Goal: Communication & Community: Answer question/provide support

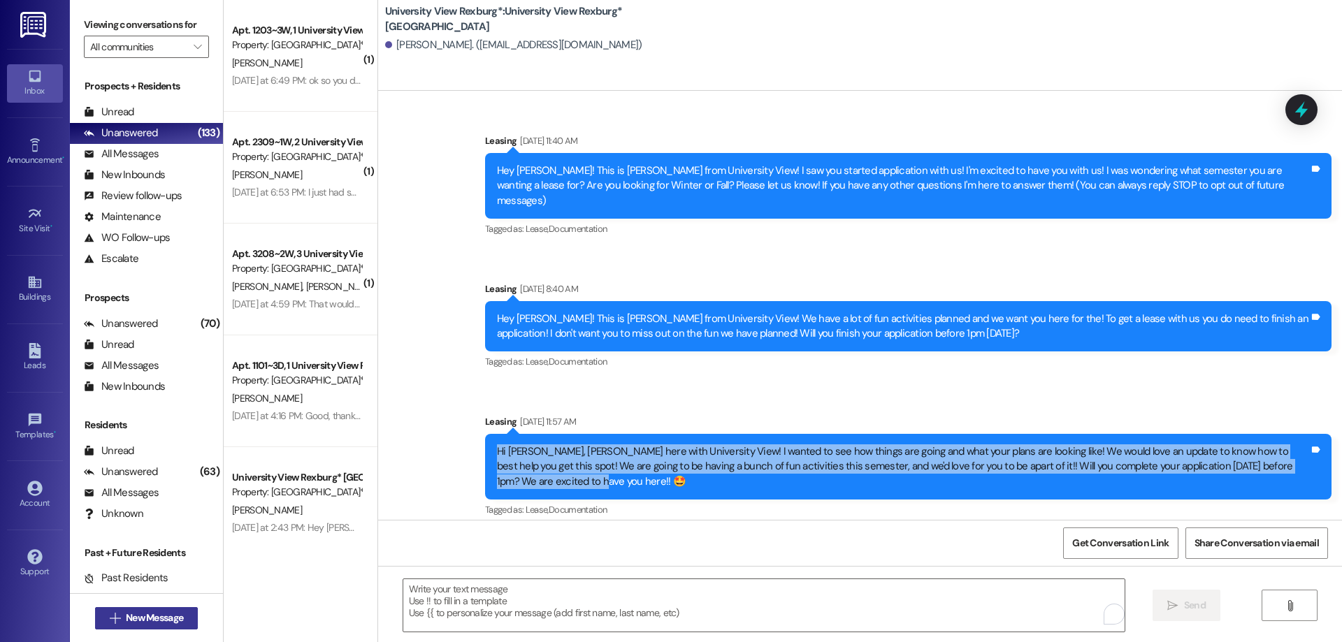
click at [129, 617] on span "New Message" at bounding box center [154, 618] width 57 height 15
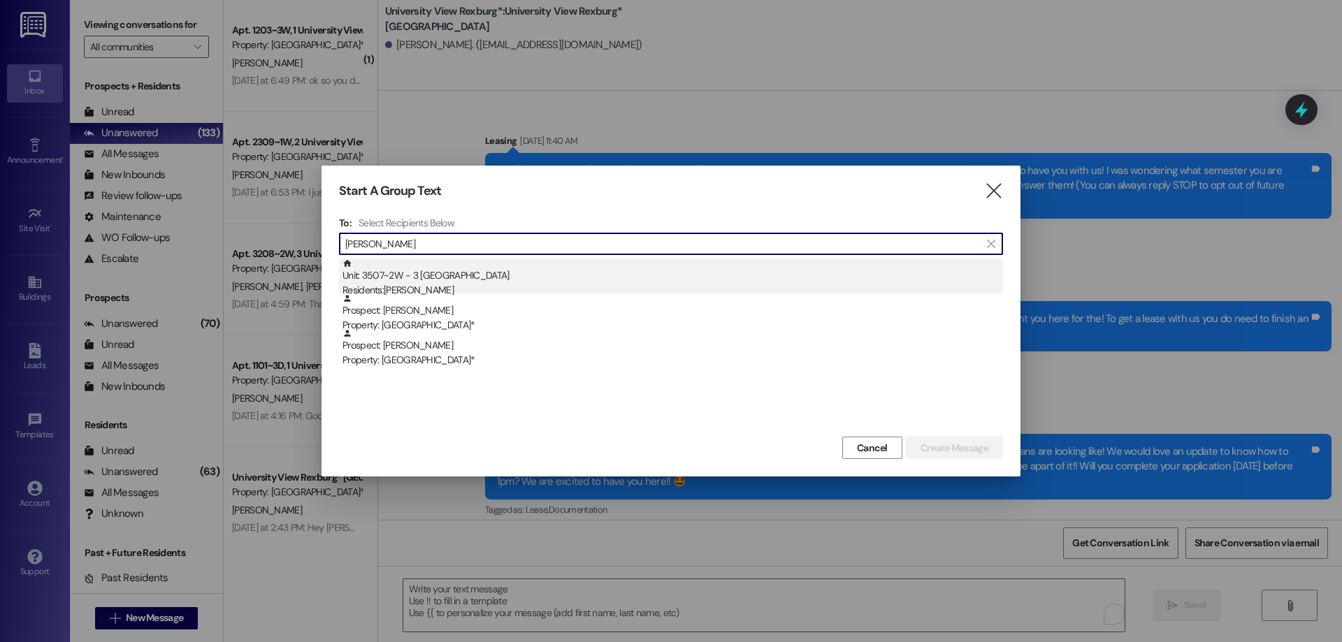
type input "[PERSON_NAME]"
click at [432, 290] on div "Residents: [PERSON_NAME]" at bounding box center [672, 290] width 660 height 15
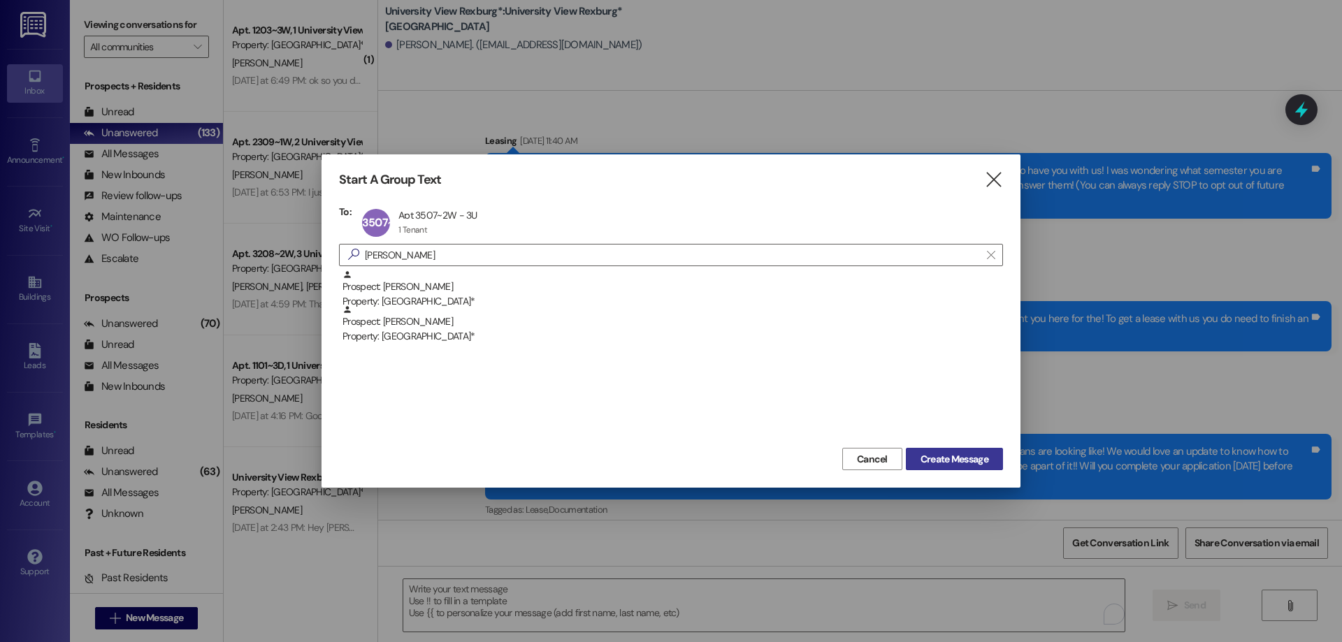
click at [932, 455] on span "Create Message" at bounding box center [954, 459] width 68 height 15
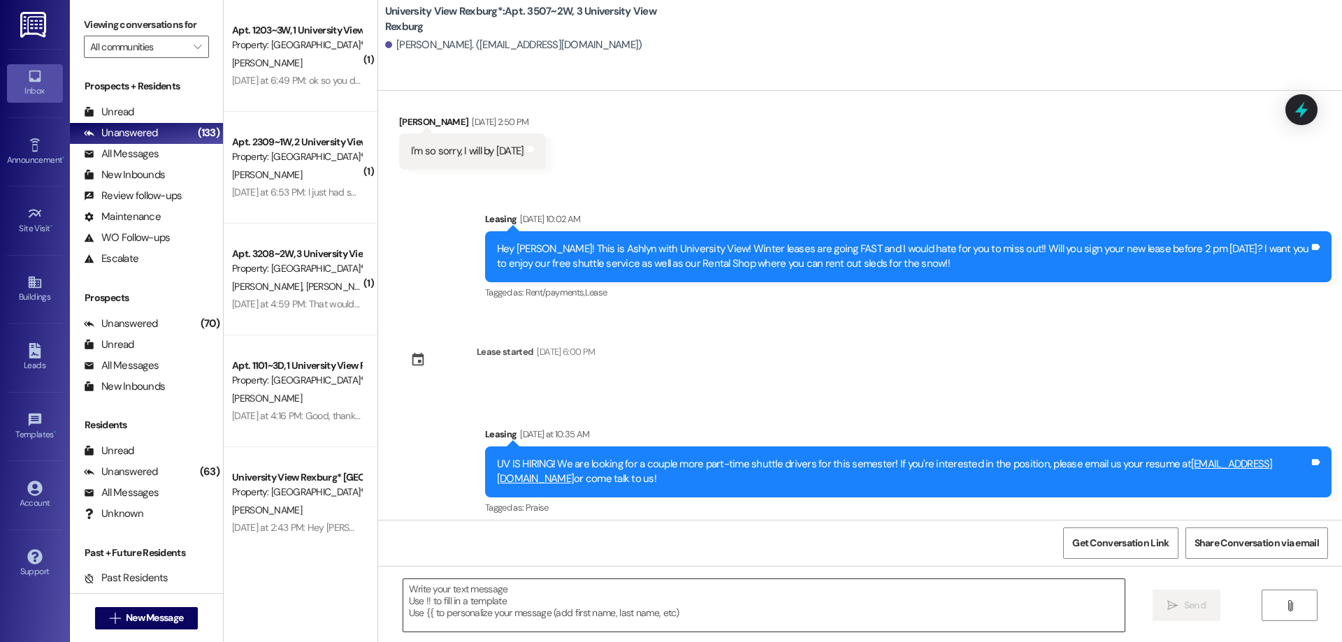
scroll to position [259, 0]
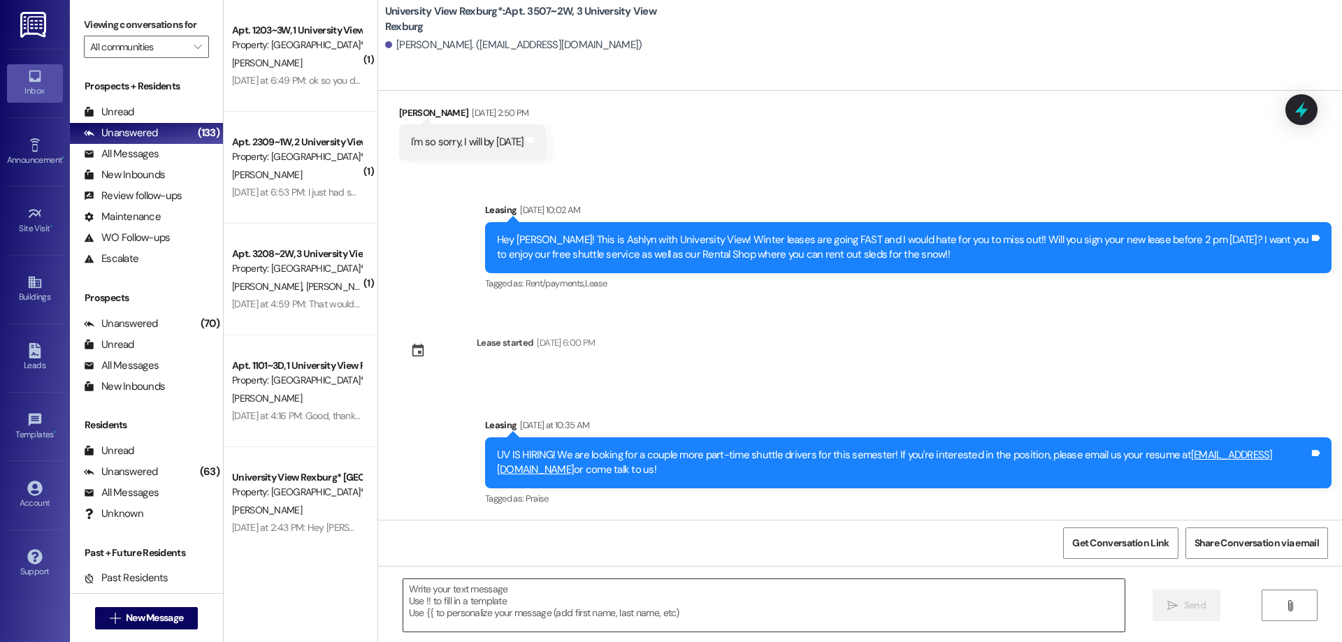
click at [586, 597] on textarea at bounding box center [763, 605] width 721 height 52
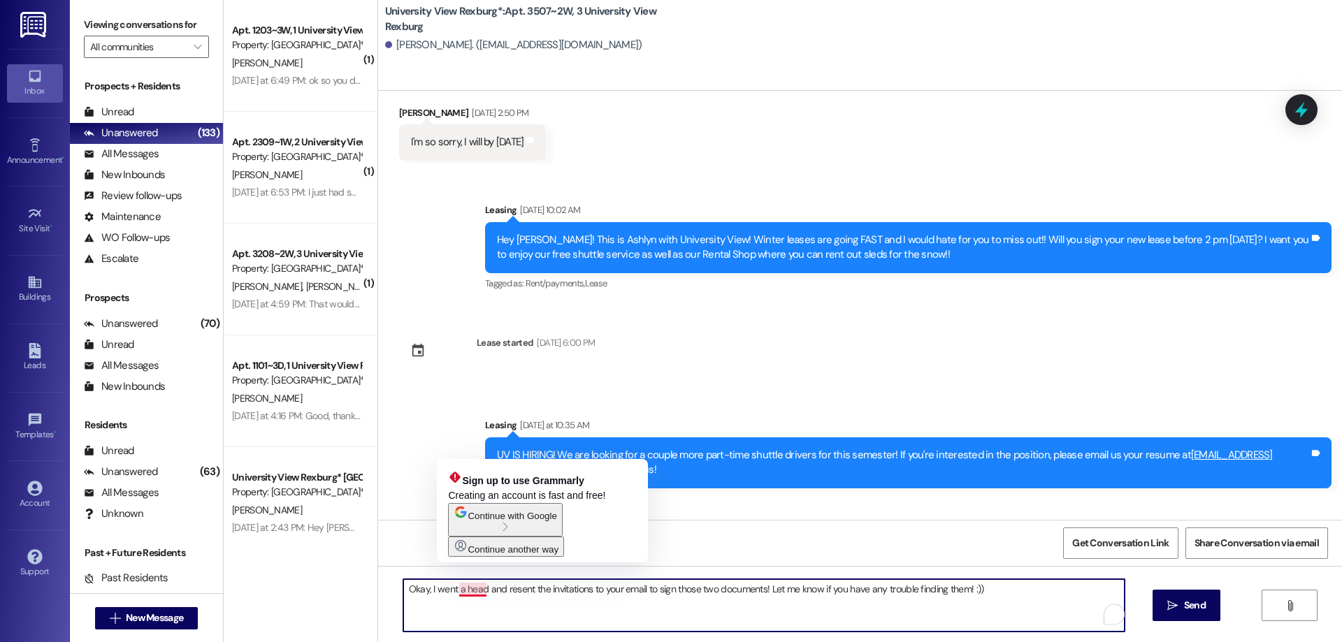
click at [457, 589] on textarea "Okay, I went a head and resent the invitations to your email to sign those two …" at bounding box center [763, 605] width 721 height 52
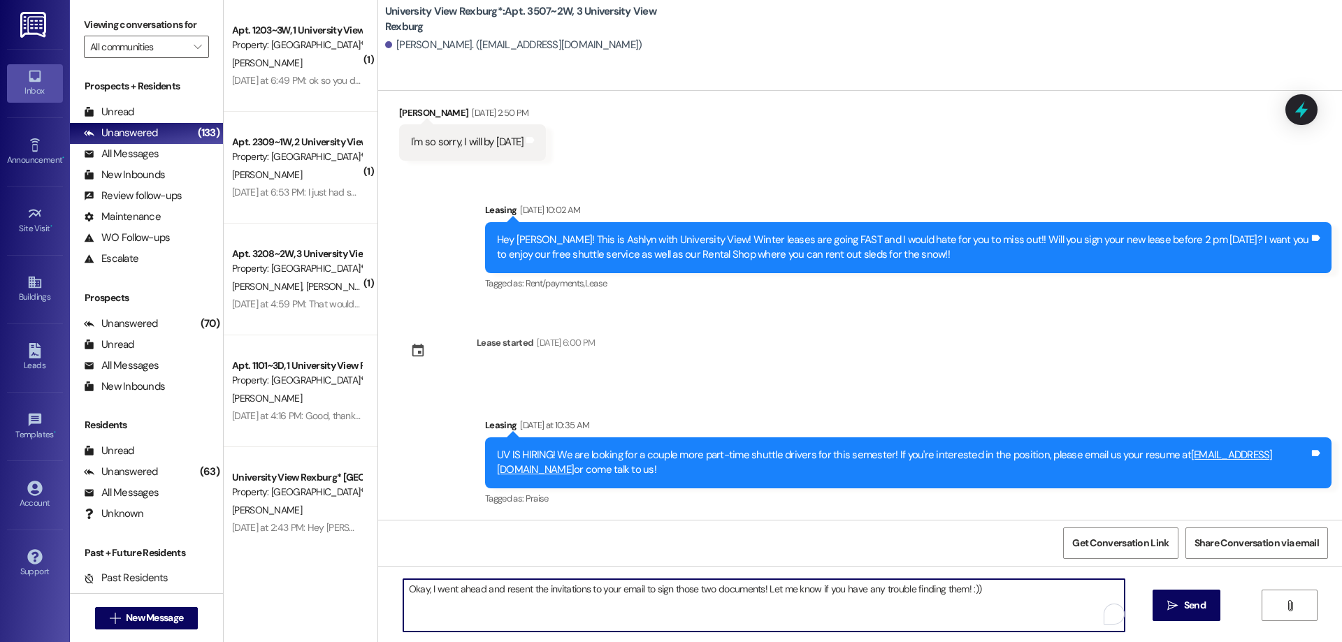
drag, startPoint x: 401, startPoint y: 588, endPoint x: 983, endPoint y: 589, distance: 581.5
click at [983, 589] on textarea "Okay, I went ahead and resent the invitations to your email to sign those two d…" at bounding box center [763, 605] width 721 height 52
type textarea "Okay, I went ahead and resent the invitations to your email to sign those two d…"
click at [1197, 609] on span "Send" at bounding box center [1195, 605] width 22 height 15
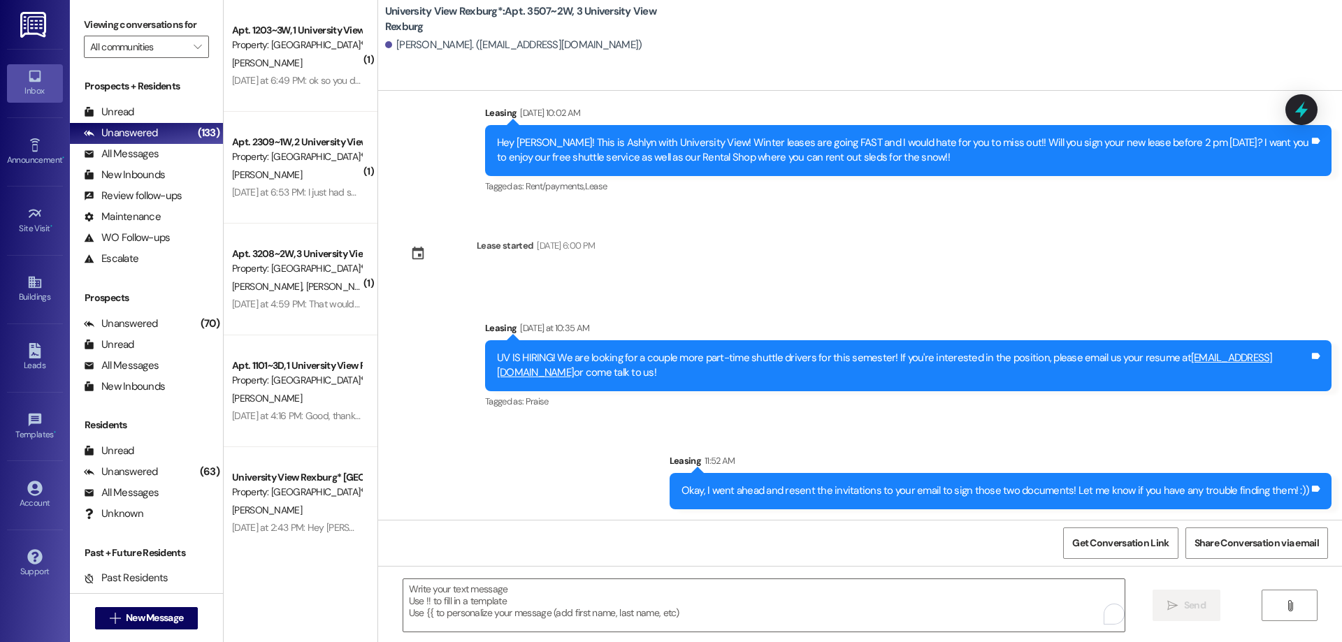
scroll to position [356, 0]
